Goal: Transaction & Acquisition: Purchase product/service

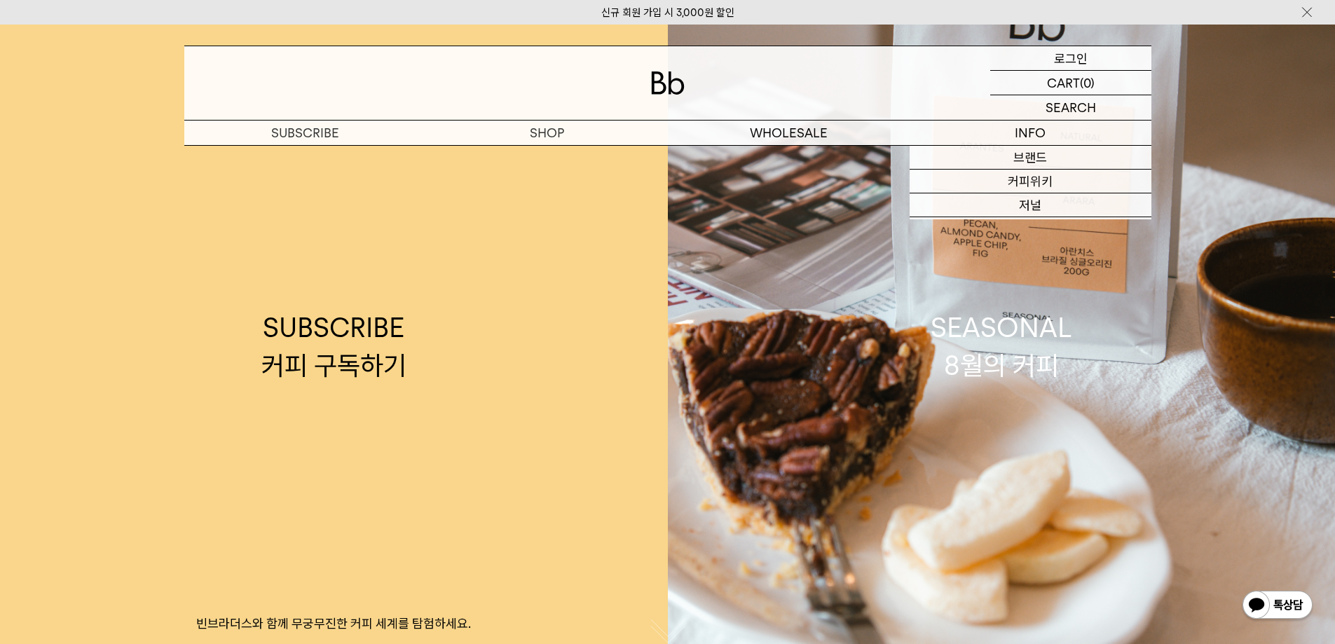
click at [1084, 55] on p "로그인" at bounding box center [1071, 58] width 34 height 24
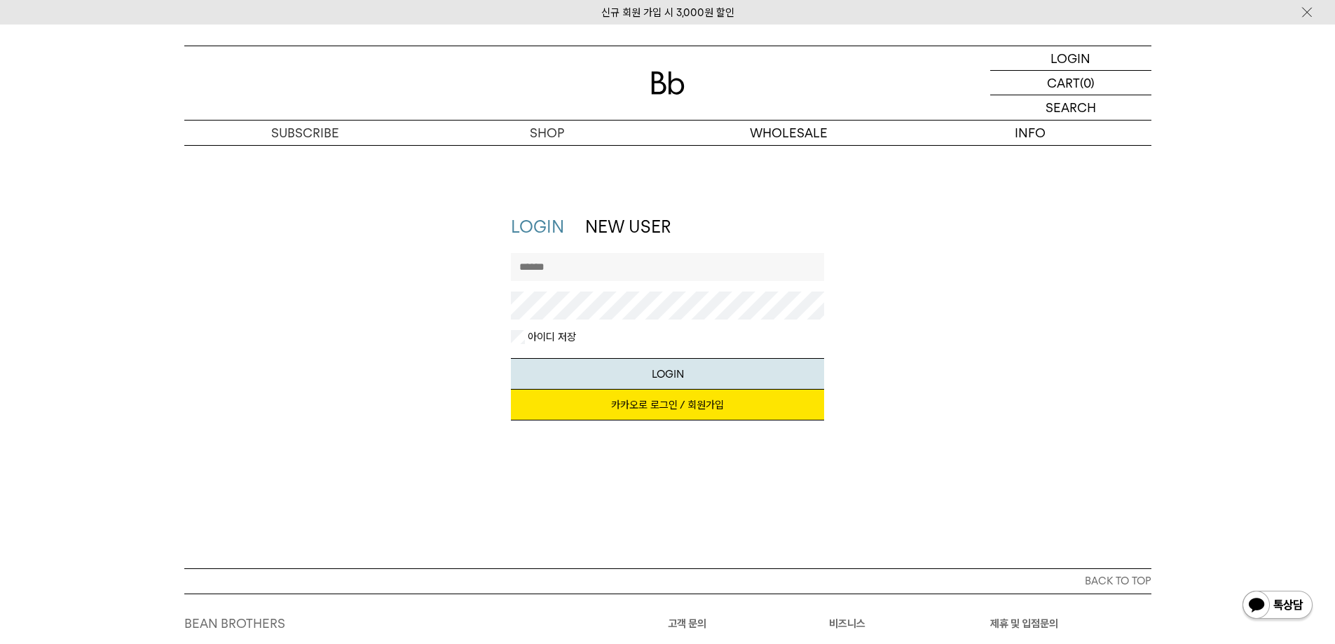
click at [682, 405] on link "카카오로 로그인 / 회원가입" at bounding box center [667, 405] width 313 height 31
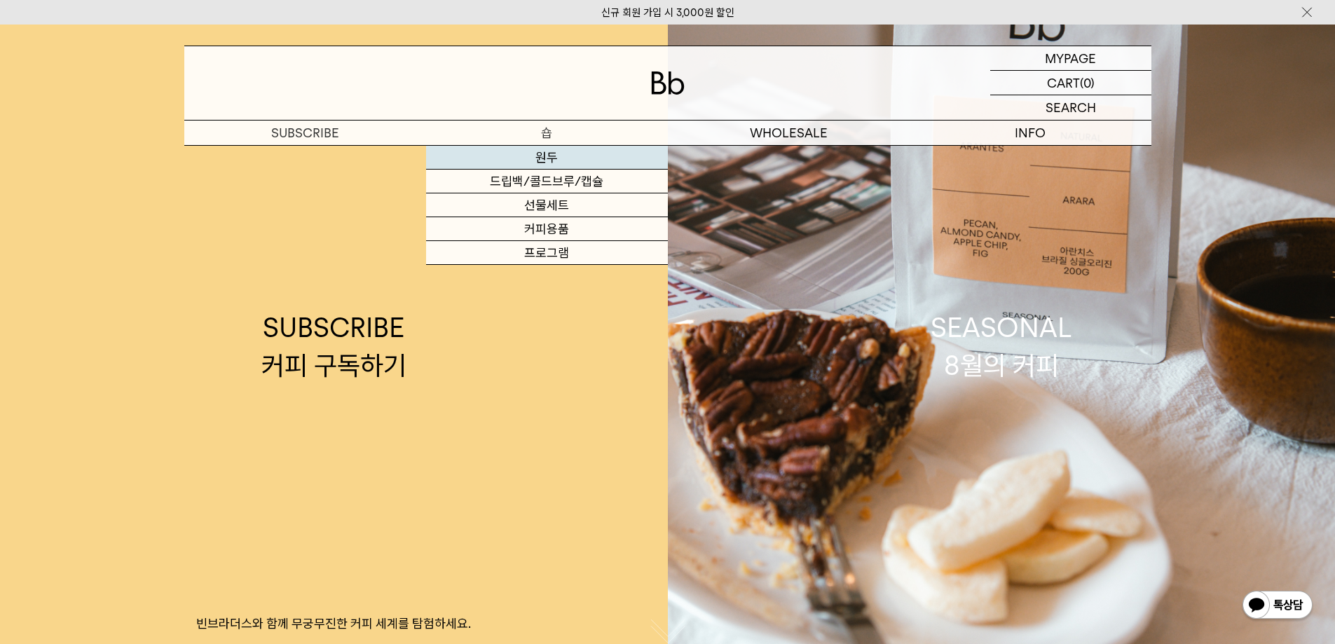
click at [547, 153] on link "원두" at bounding box center [547, 158] width 242 height 24
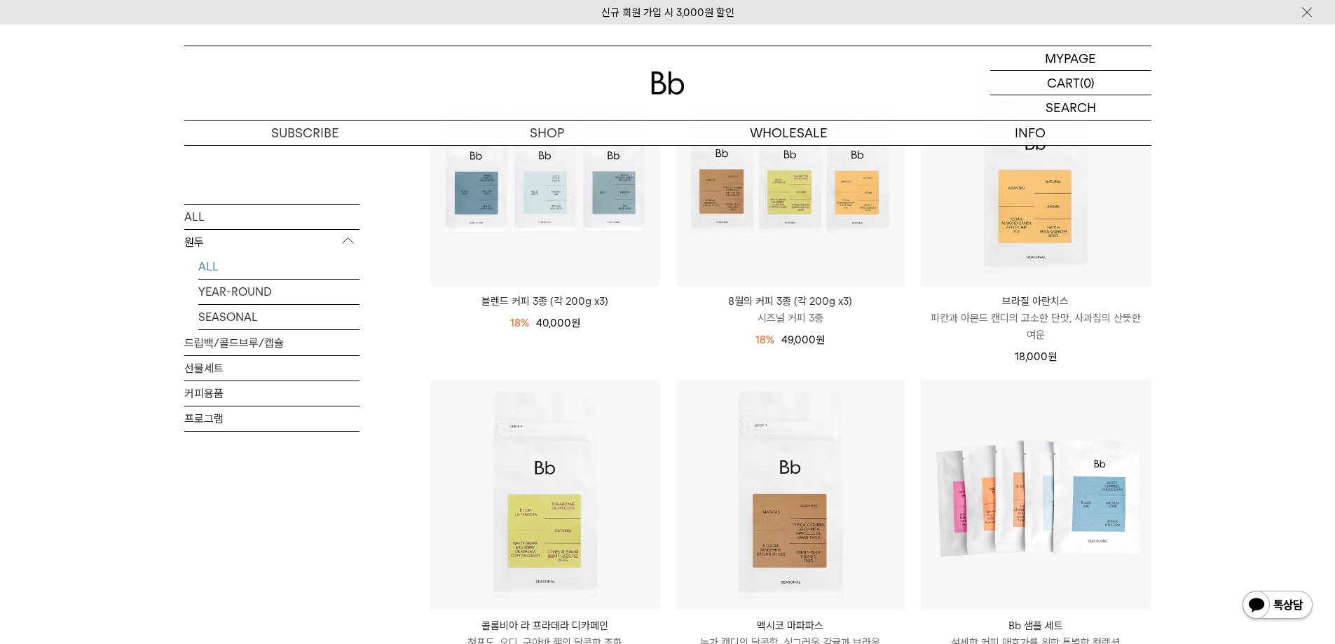
scroll to position [350, 0]
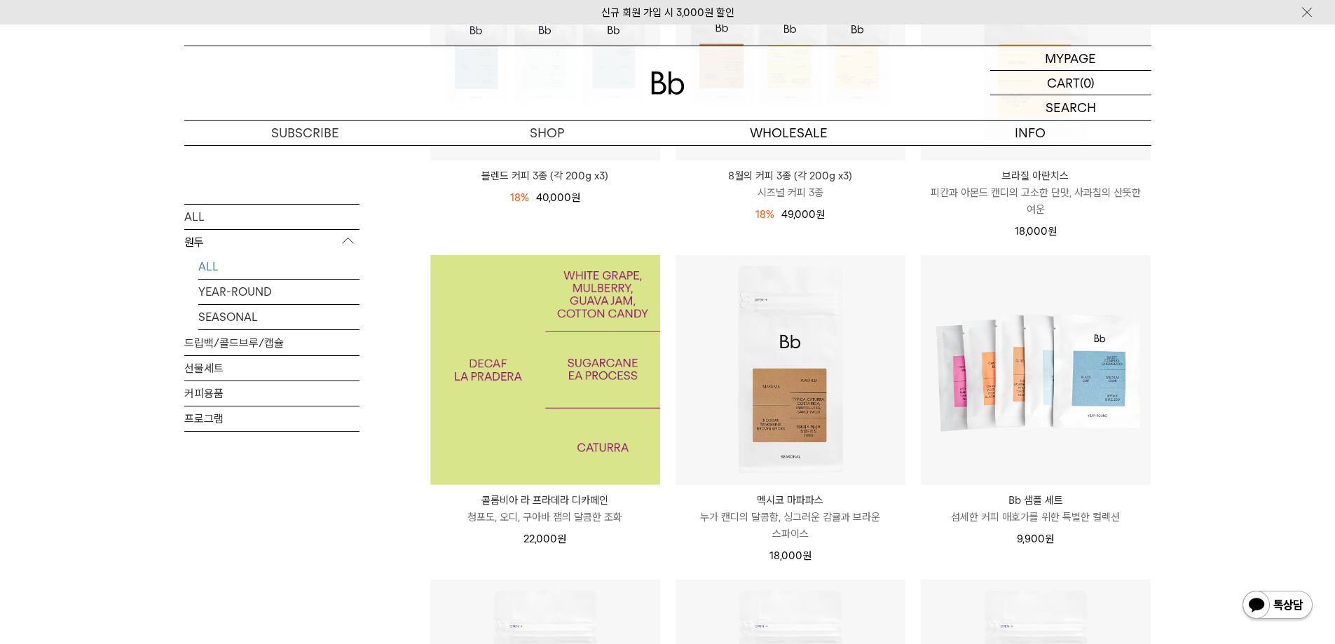
click at [599, 373] on img at bounding box center [545, 370] width 230 height 230
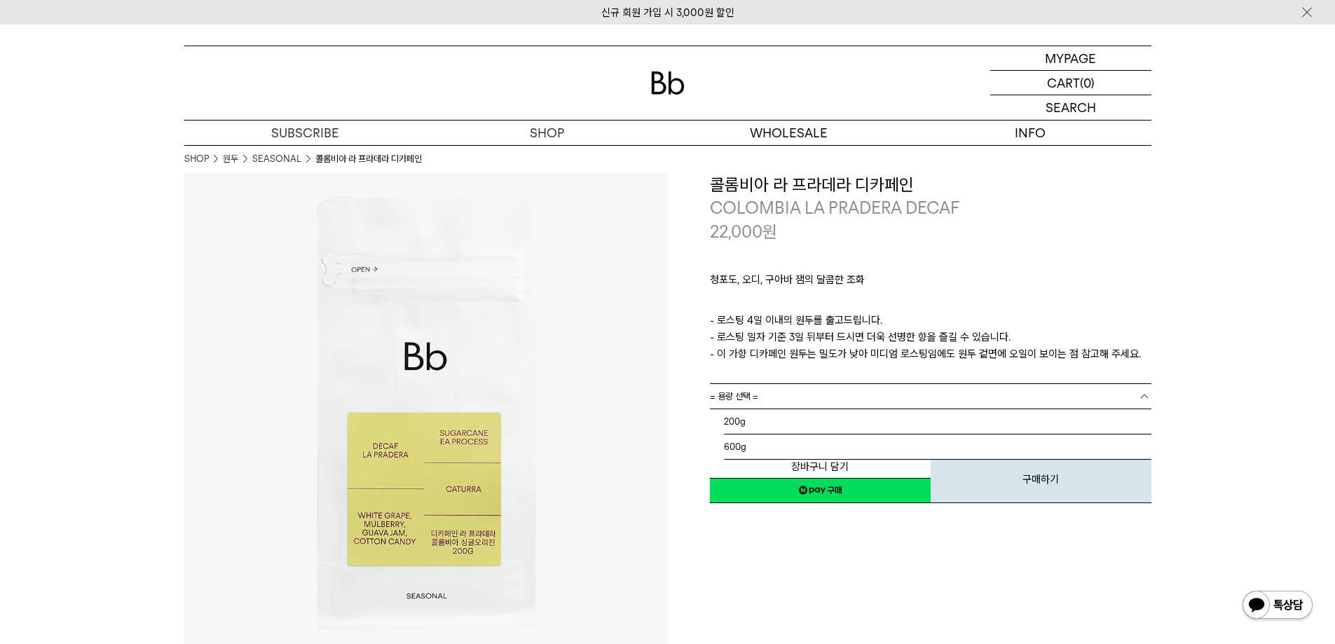
click at [840, 392] on link "= 용량 선택 =" at bounding box center [931, 396] width 442 height 25
click at [791, 446] on li "600g" at bounding box center [937, 446] width 427 height 25
click at [786, 418] on link "= 분쇄도 선택 =" at bounding box center [931, 421] width 442 height 25
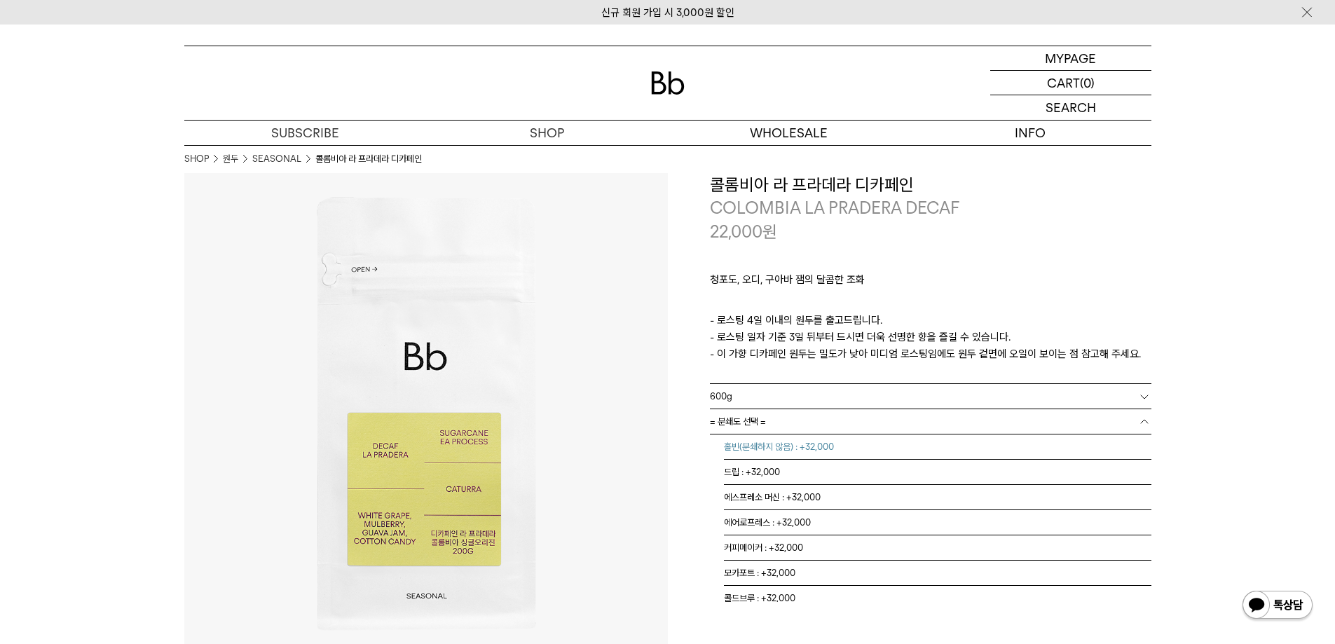
click at [787, 449] on li "홀빈(분쇄하지 않음) : +32,000" at bounding box center [937, 446] width 427 height 25
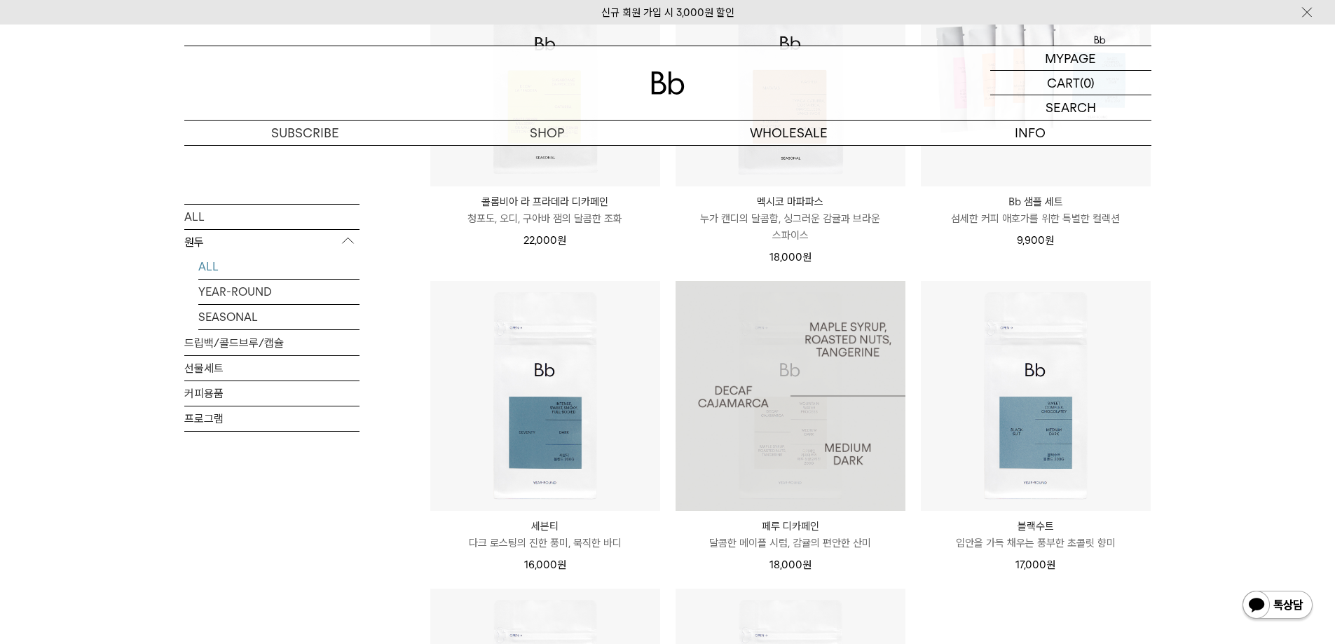
scroll to position [911, 0]
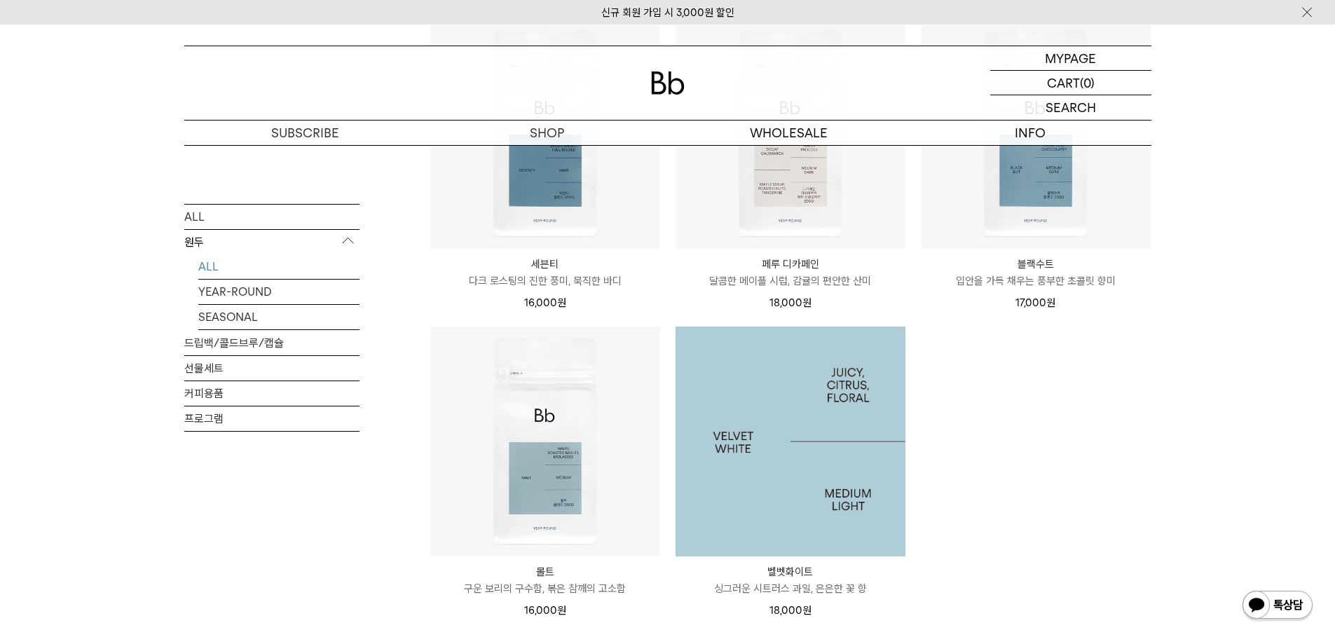
click at [891, 430] on img at bounding box center [791, 442] width 230 height 230
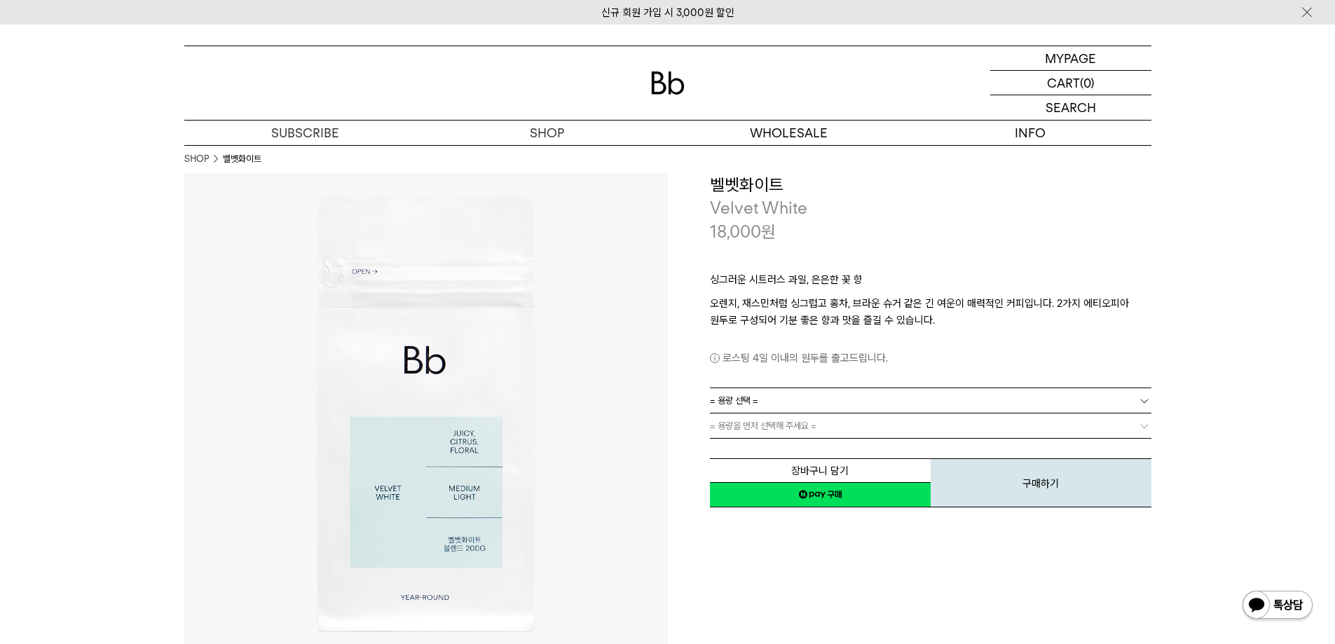
click at [806, 399] on link "= 용량 선택 =" at bounding box center [931, 400] width 442 height 25
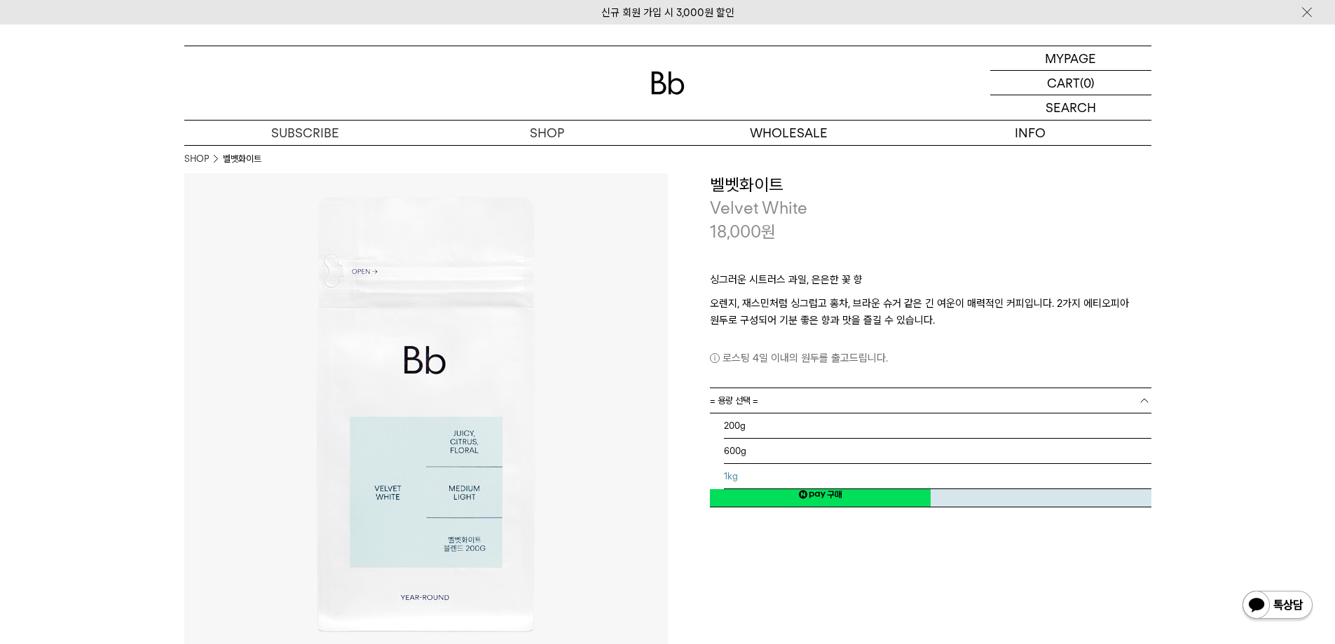
click at [758, 470] on li "1kg" at bounding box center [937, 476] width 427 height 25
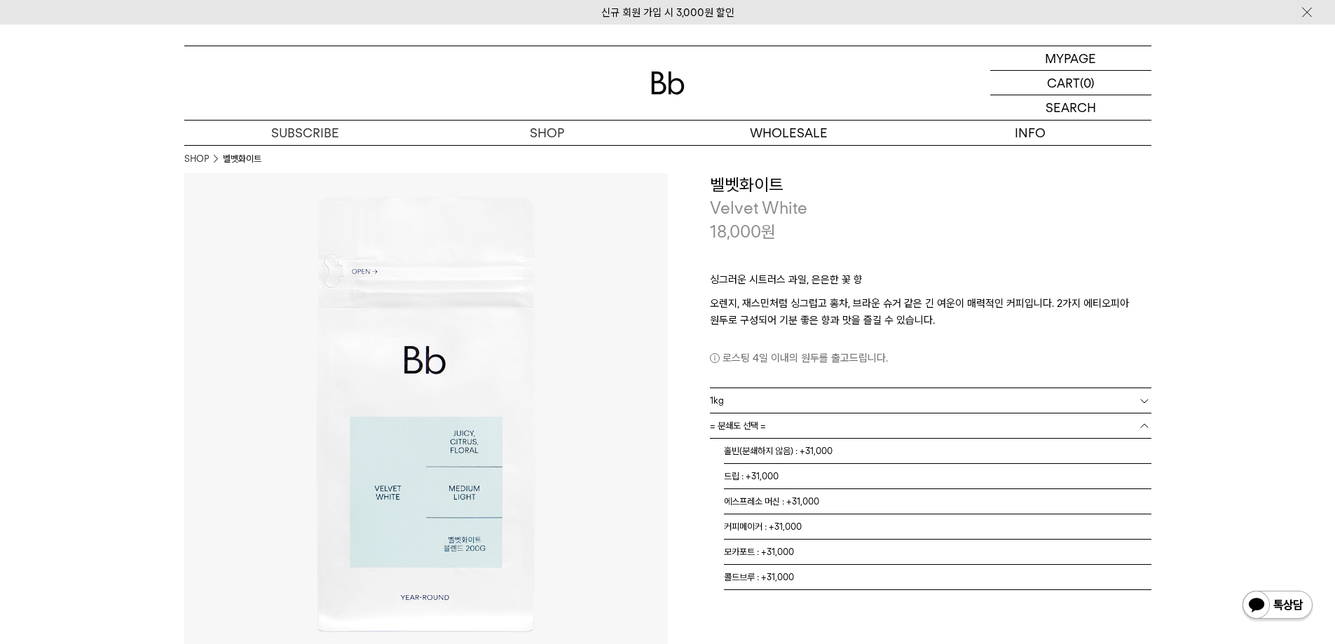
click at [774, 423] on link "= 분쇄도 선택 =" at bounding box center [931, 425] width 442 height 25
click at [765, 457] on li "홀빈(분쇄하지 않음) : +31,000" at bounding box center [937, 451] width 427 height 25
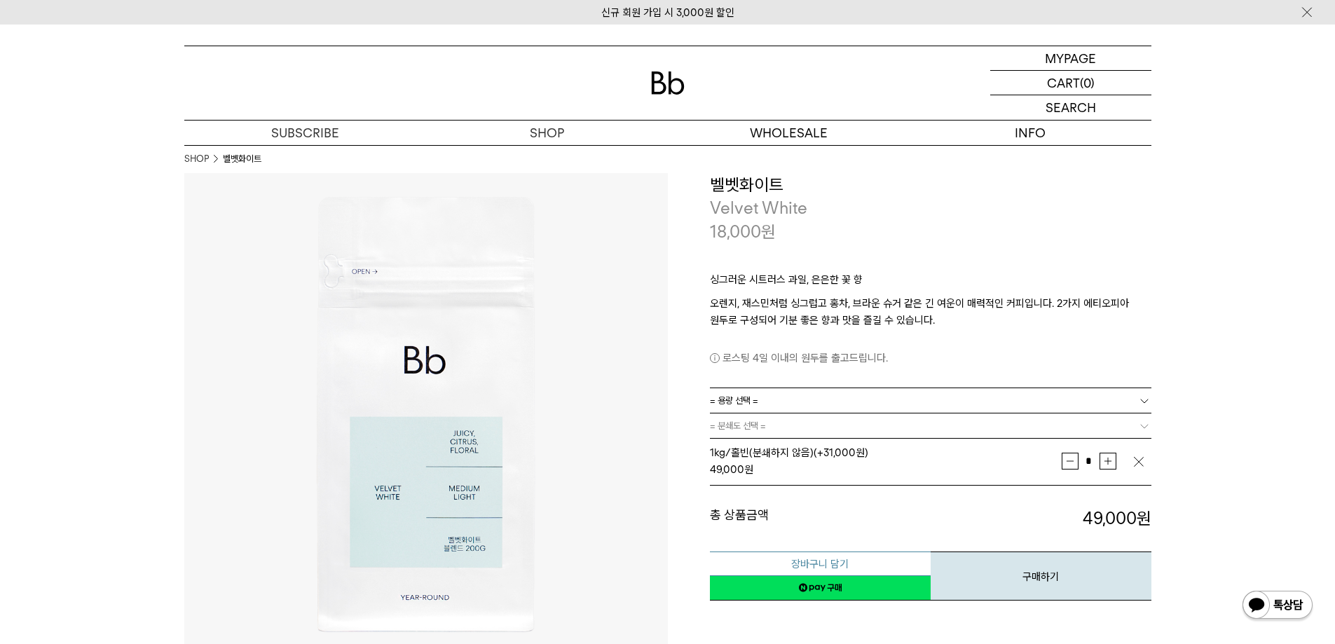
click at [840, 560] on button "장바구니 담기" at bounding box center [820, 564] width 221 height 25
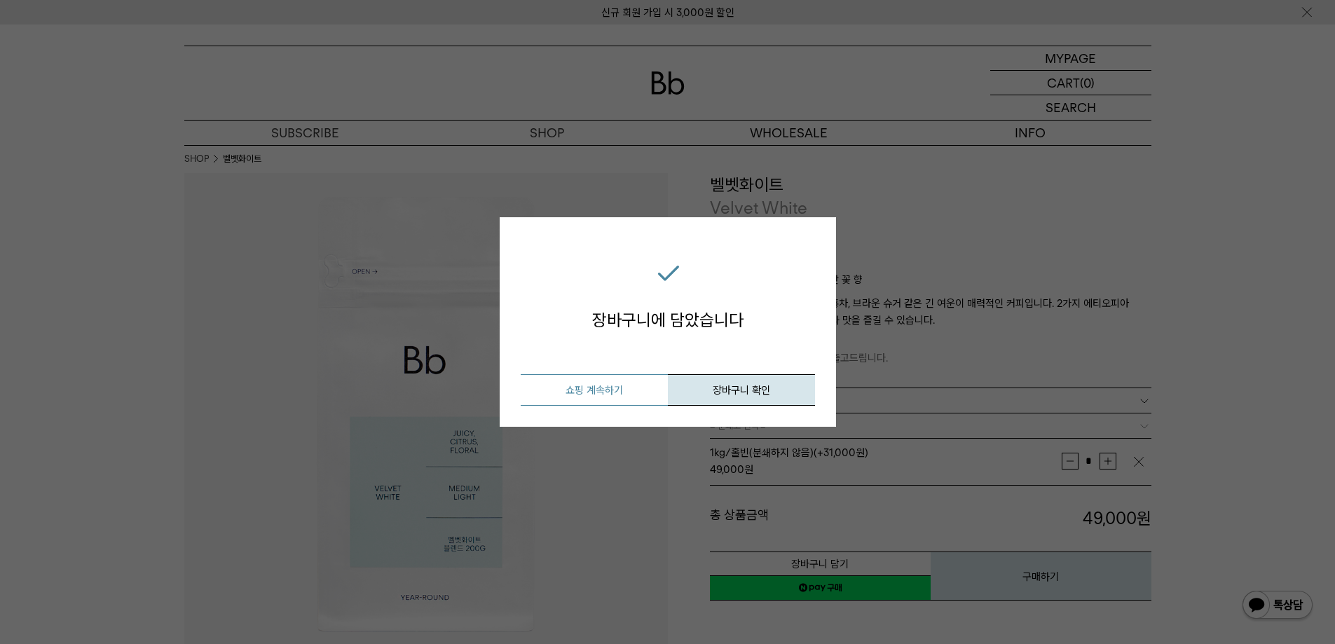
click at [622, 397] on button "쇼핑 계속하기" at bounding box center [594, 390] width 147 height 32
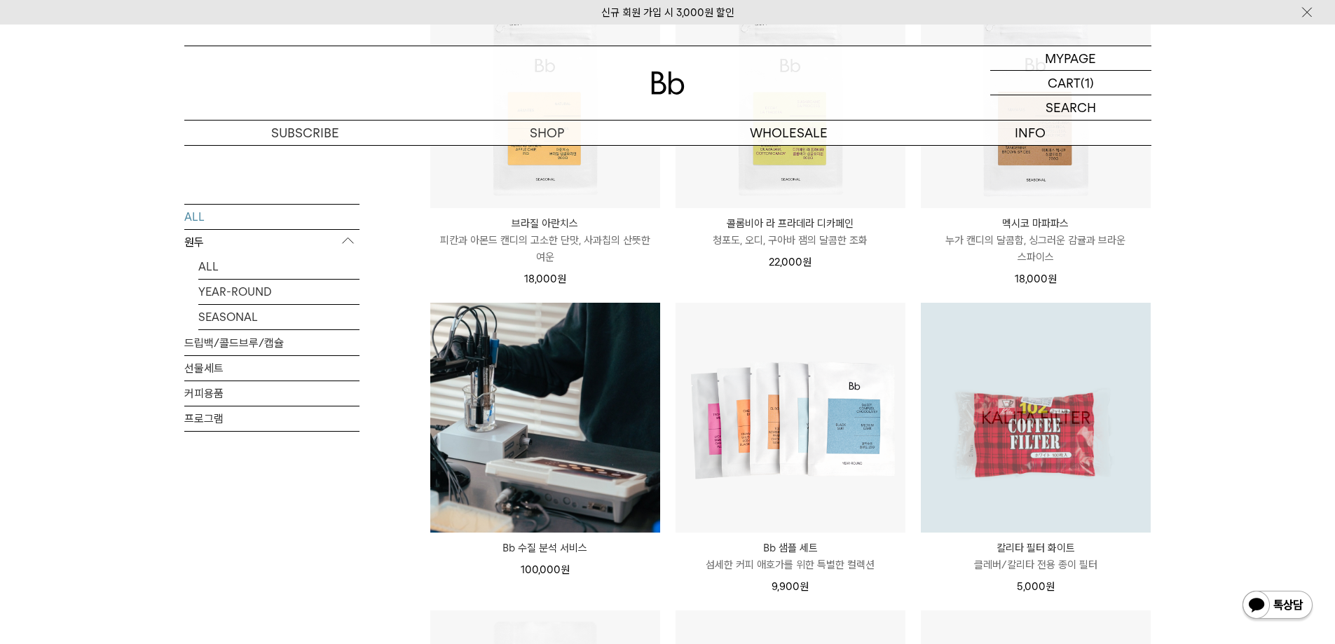
scroll to position [561, 0]
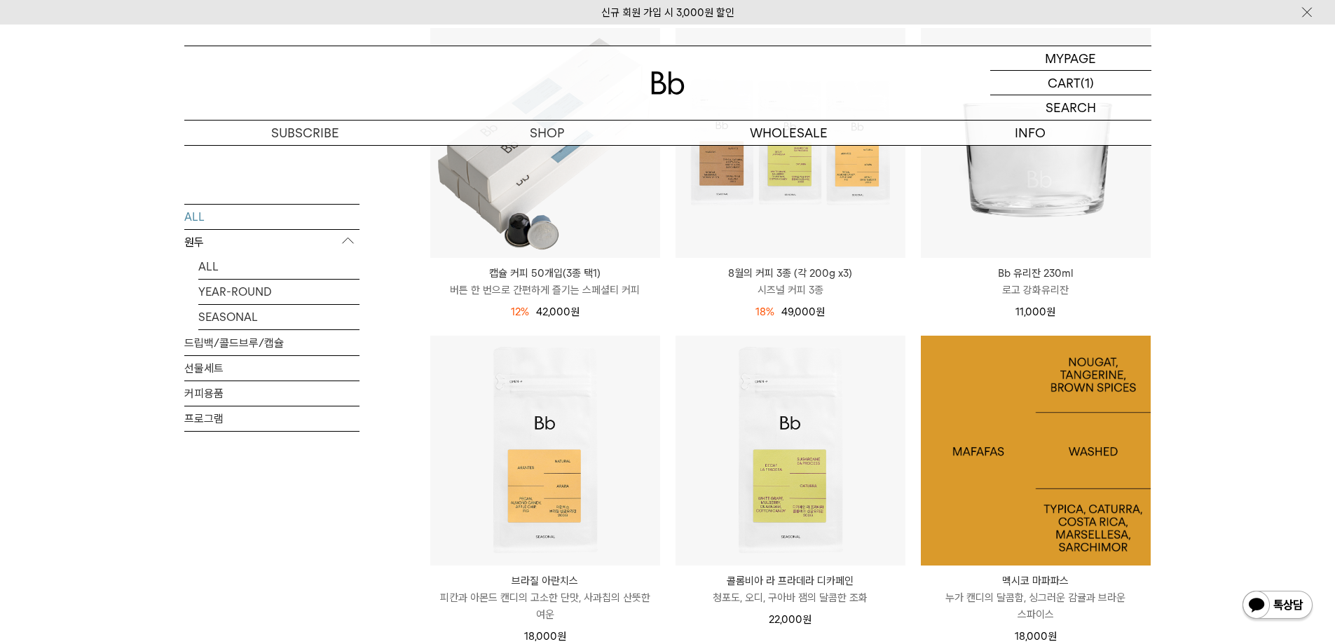
click at [1001, 398] on img at bounding box center [1036, 451] width 230 height 230
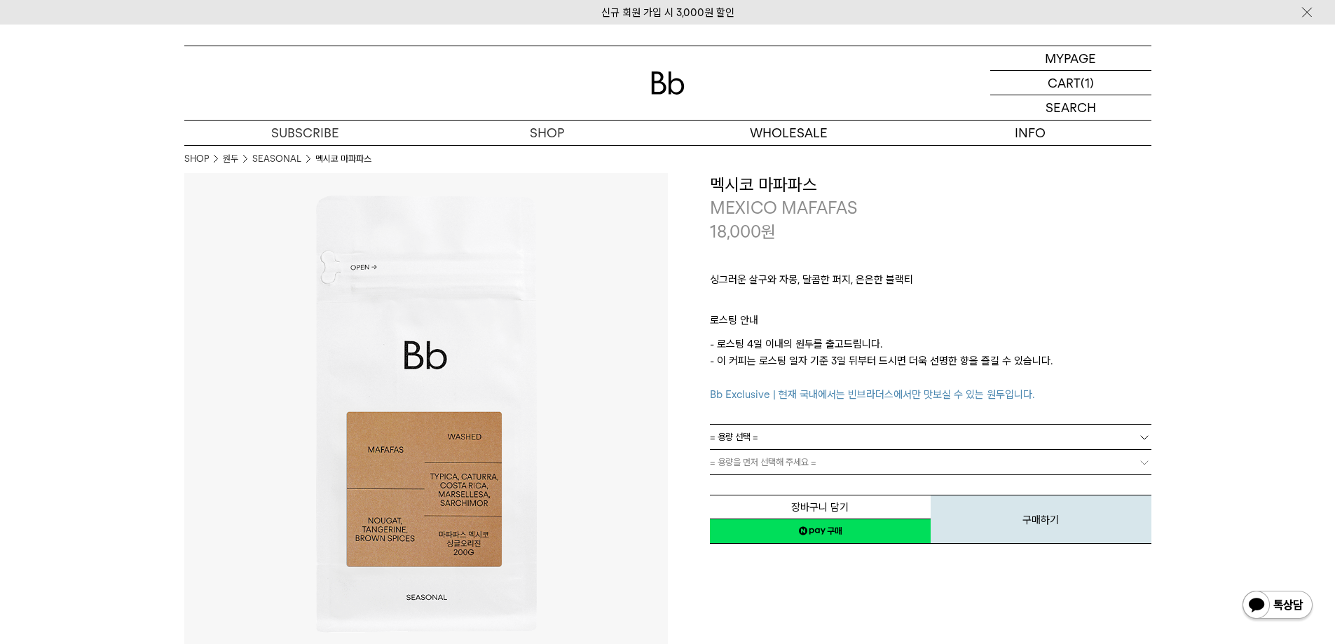
click at [784, 437] on link "= 용량 선택 =" at bounding box center [931, 437] width 442 height 25
click at [784, 484] on li "600g" at bounding box center [937, 487] width 427 height 25
click at [795, 460] on link "= 분쇄도 선택 =" at bounding box center [931, 462] width 442 height 25
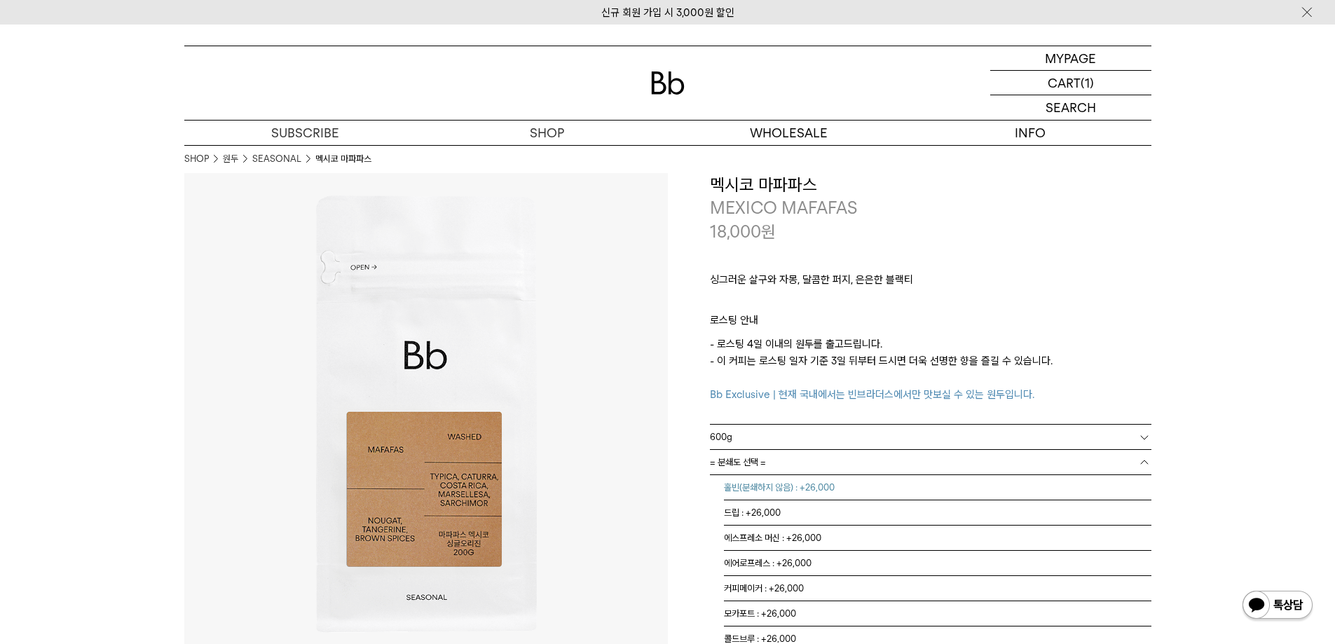
click at [796, 488] on li "홀빈(분쇄하지 않음) : +26,000" at bounding box center [937, 487] width 427 height 25
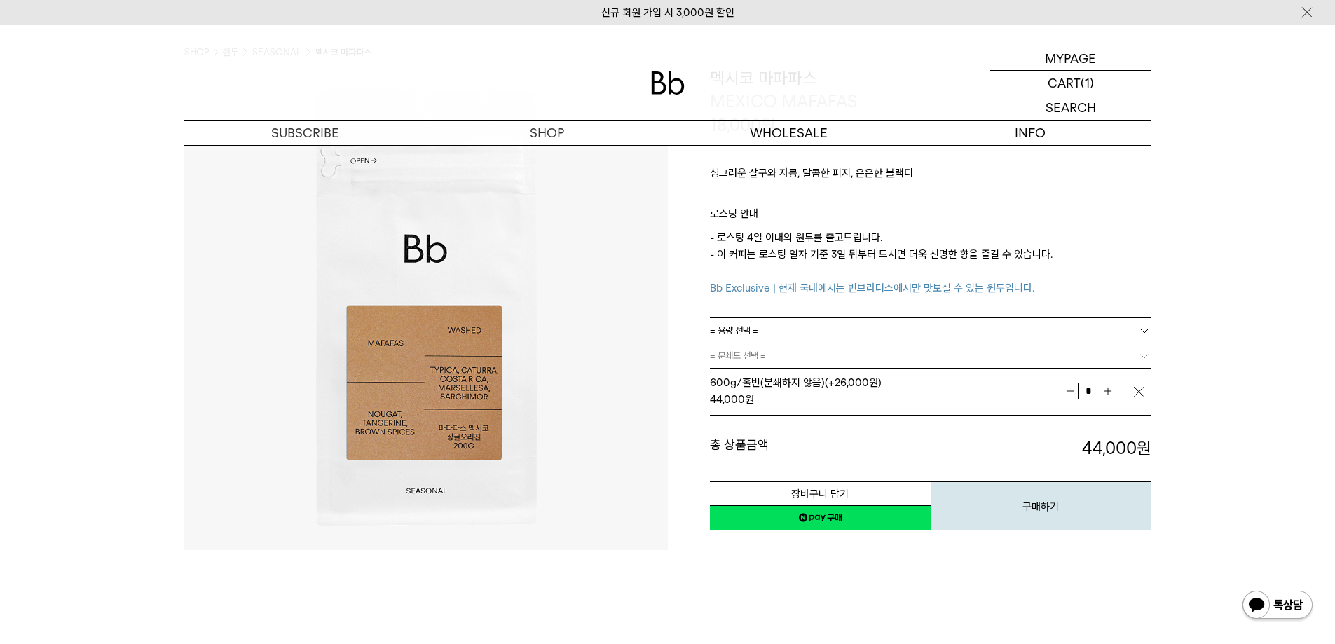
scroll to position [140, 0]
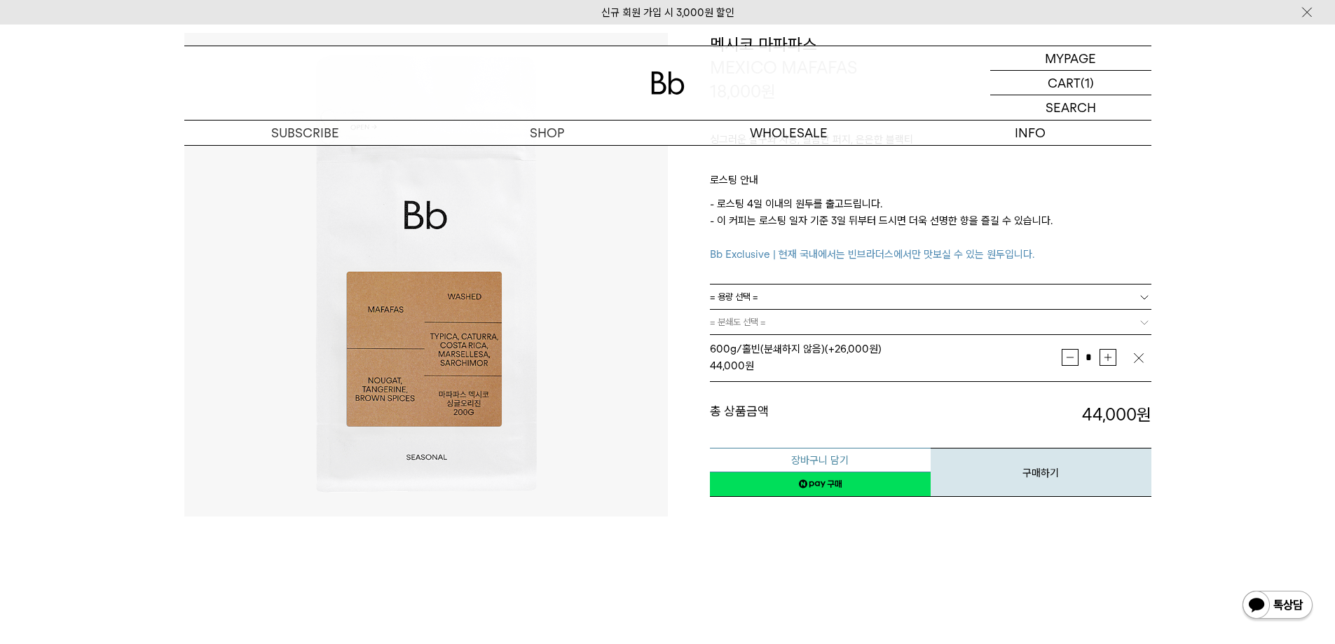
click at [836, 459] on button "장바구니 담기" at bounding box center [820, 460] width 221 height 25
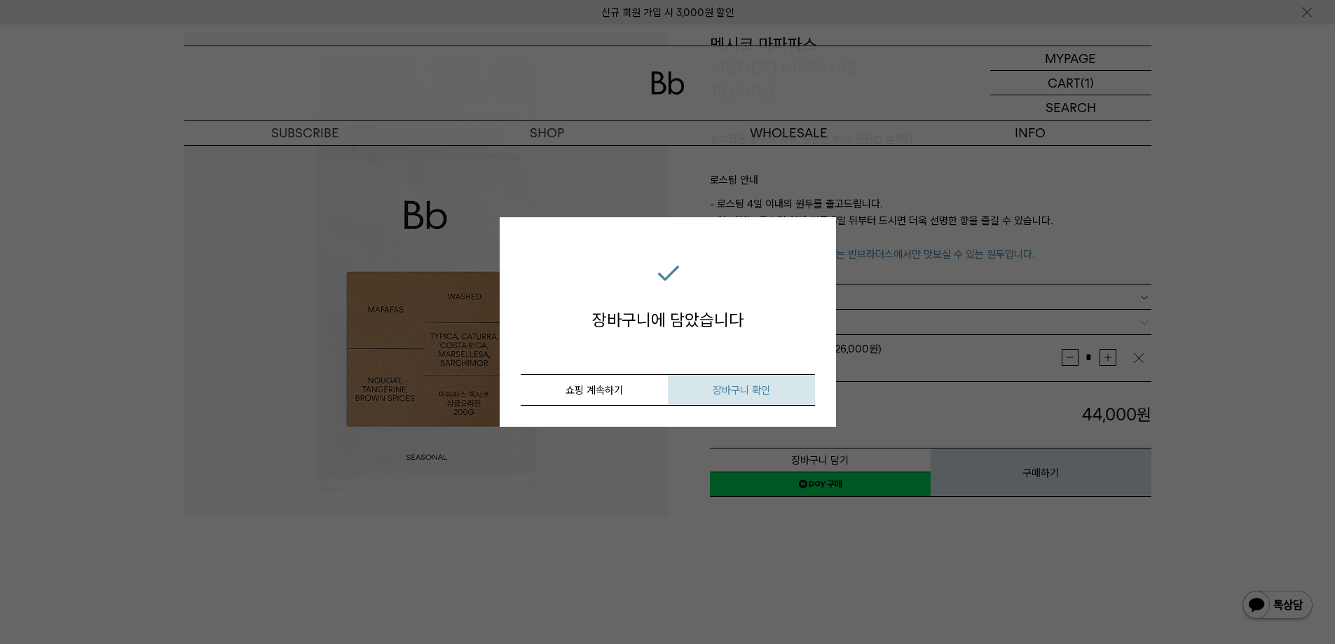
drag, startPoint x: 612, startPoint y: 390, endPoint x: 734, endPoint y: 389, distance: 122.6
click at [730, 394] on div "취소 쇼핑 계속하기 장바구니 확인" at bounding box center [668, 390] width 294 height 32
click at [734, 388] on span "장바구니 확인" at bounding box center [741, 390] width 57 height 13
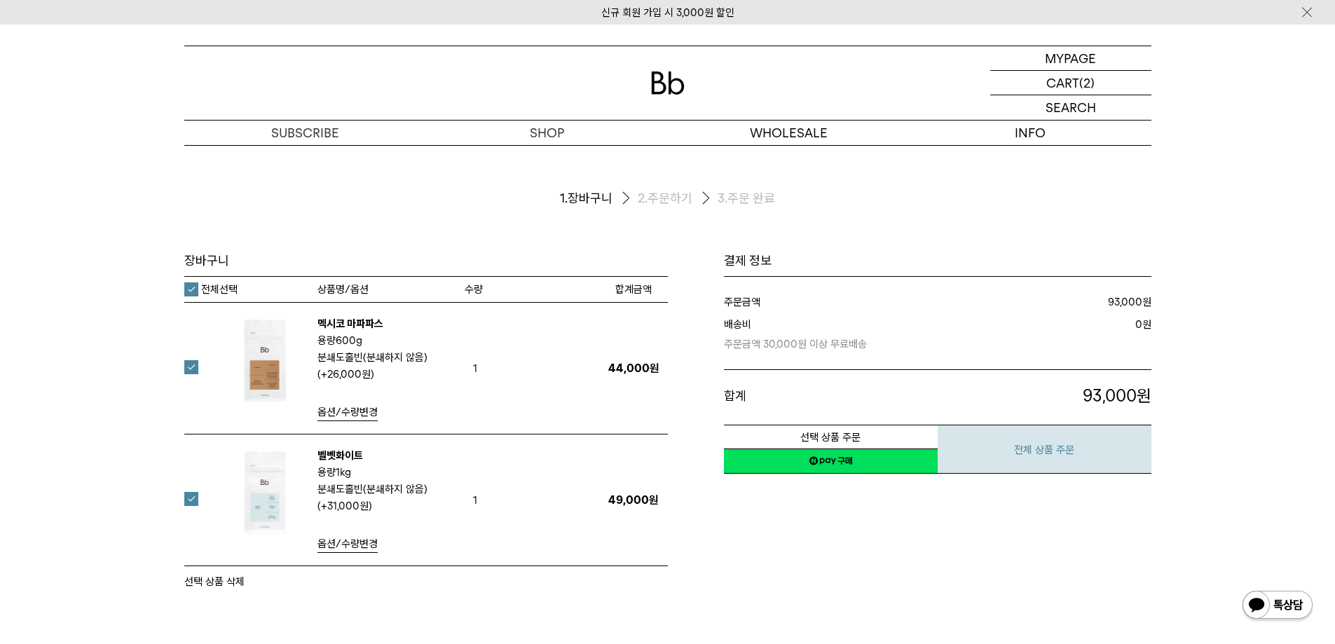
click at [1056, 460] on button "전체 상품 주문" at bounding box center [1045, 449] width 214 height 49
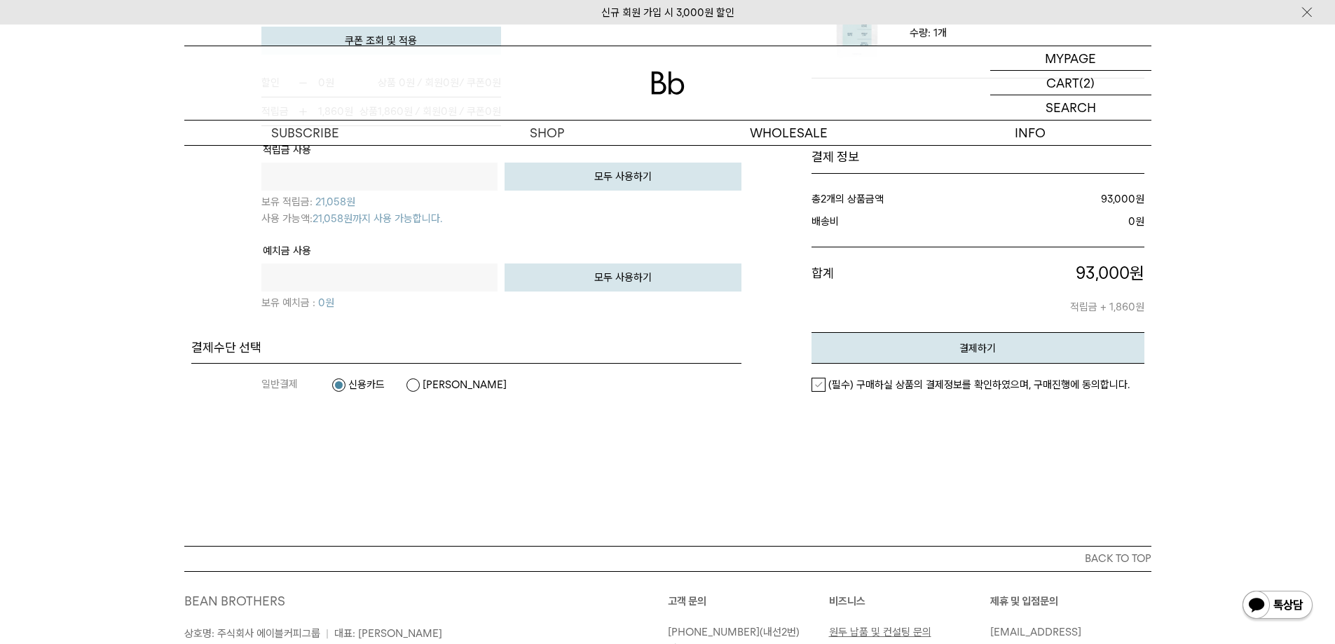
scroll to position [1220, 0]
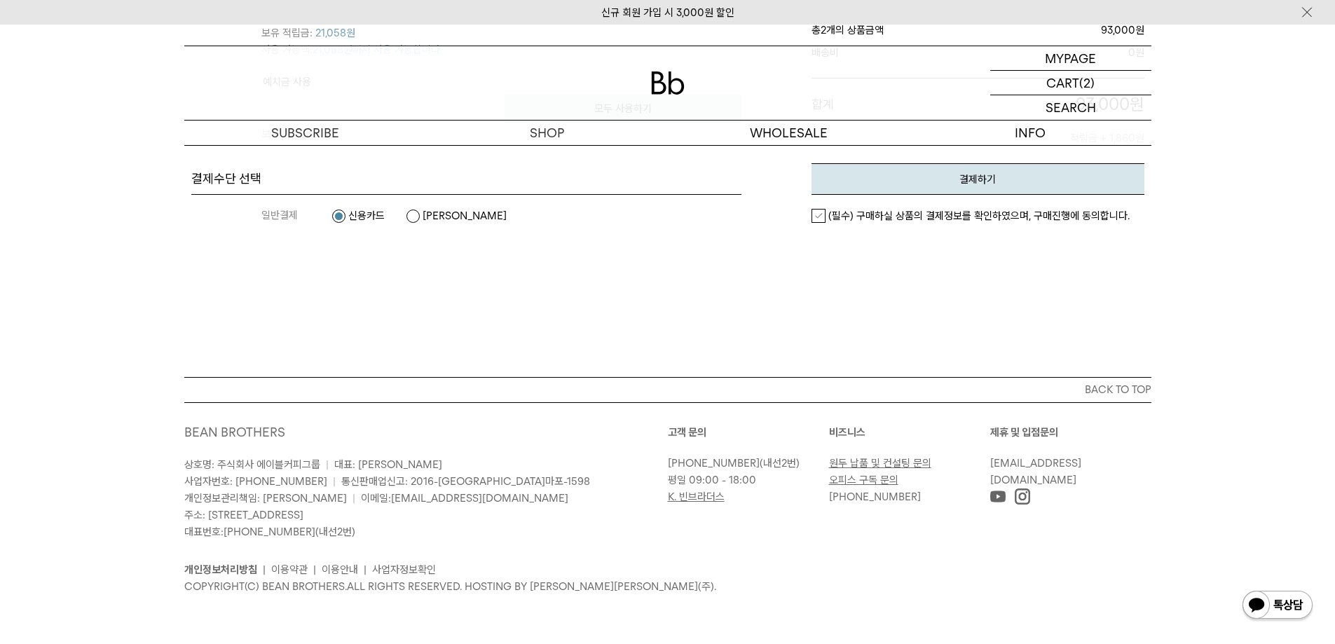
click at [815, 217] on label "(필수) 구매하실 상품의 결제정보를 확인하였으며, 구매진행에 동의합니다." at bounding box center [971, 216] width 318 height 14
click at [985, 182] on em "결제하기" at bounding box center [977, 179] width 36 height 13
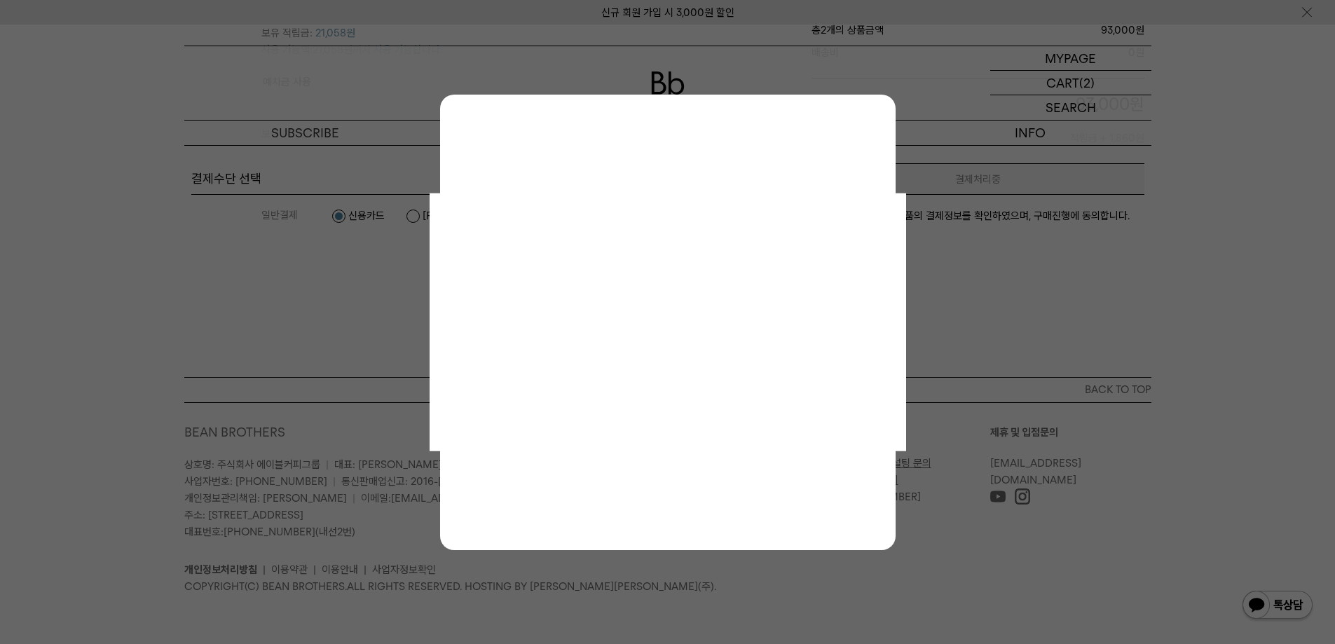
scroll to position [0, 0]
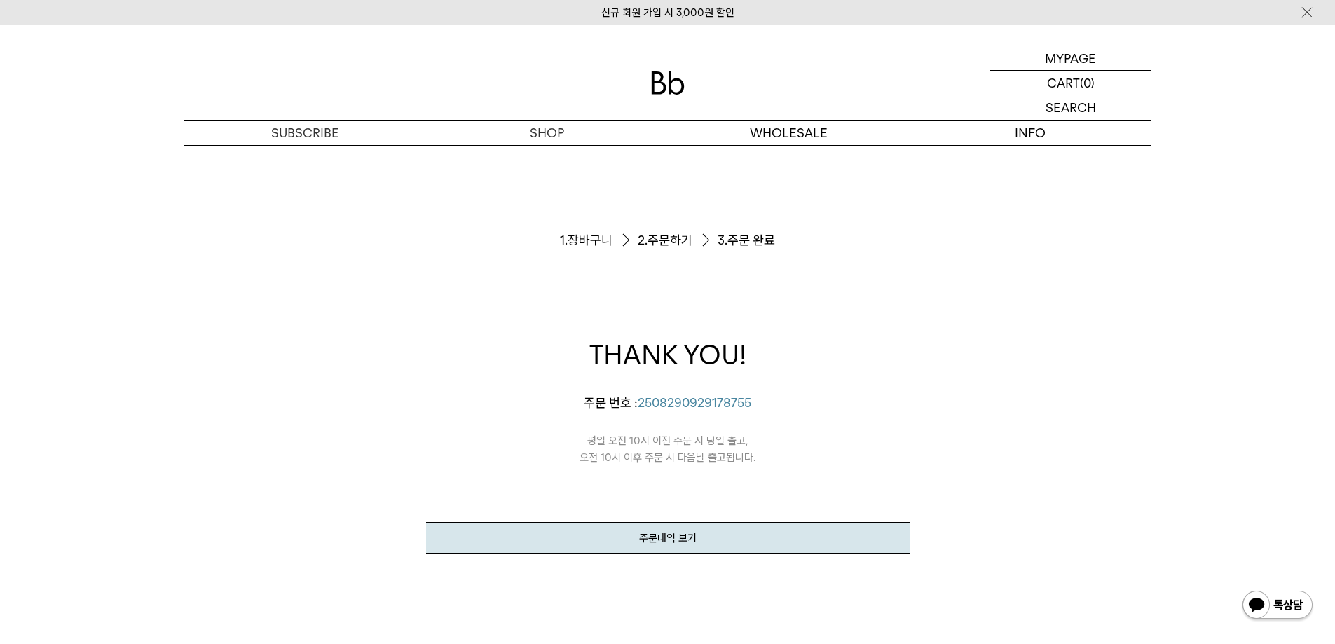
drag, startPoint x: 681, startPoint y: 441, endPoint x: 780, endPoint y: 471, distance: 103.3
click at [776, 470] on div "THANK YOU! ego님의 주문이 정상적으로 접수되었습니다. 주문 번호 : [PHONE_NUMBER] 평일 오전 10시 이전 주문 시 당일…" at bounding box center [668, 444] width 484 height 217
click at [918, 474] on div "주문서작성 / 결제 1. 장바구니 2. 주문하기 3. 주문 완료 THANK YOU! ego님의 주문이 정상적으로 접수되었습니다. 주문 번호 :…" at bounding box center [667, 419] width 967 height 549
